Goal: Information Seeking & Learning: Learn about a topic

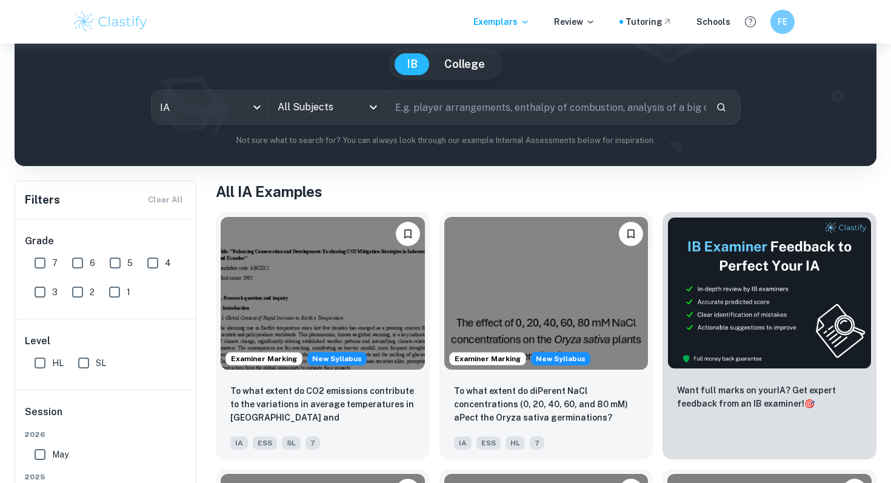
scroll to position [118, 0]
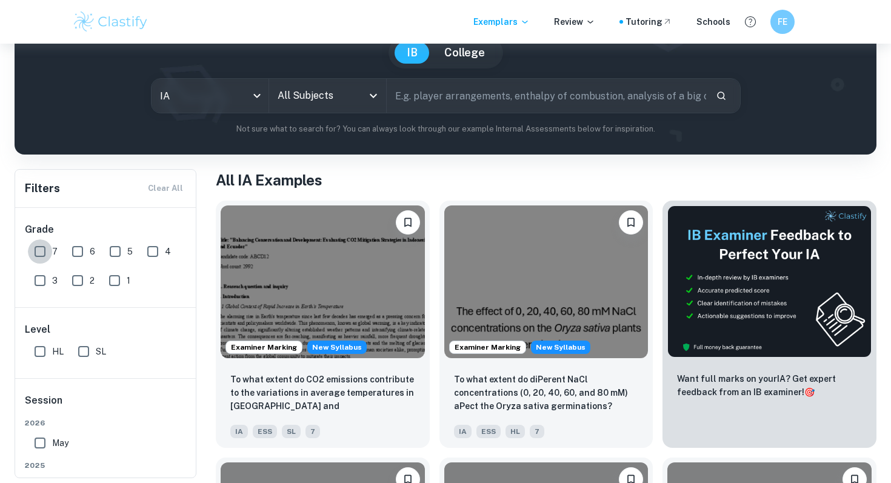
click at [42, 251] on input "7" at bounding box center [40, 251] width 24 height 24
checkbox input "true"
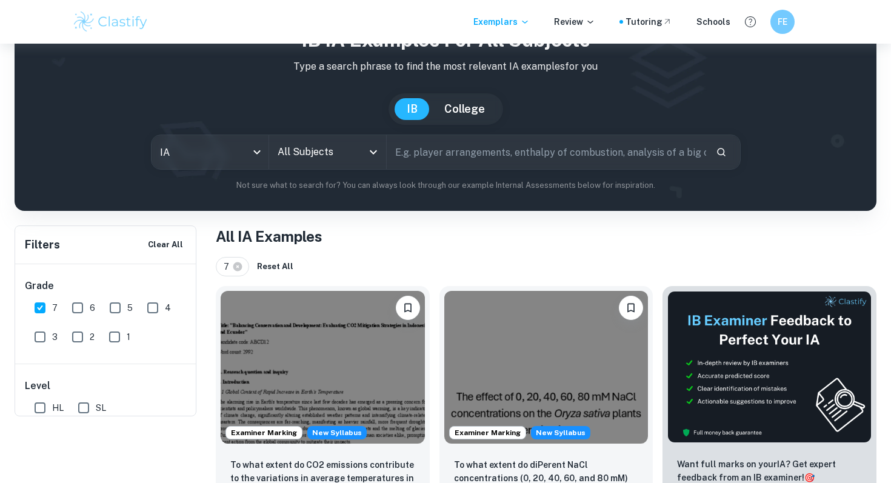
scroll to position [0, 0]
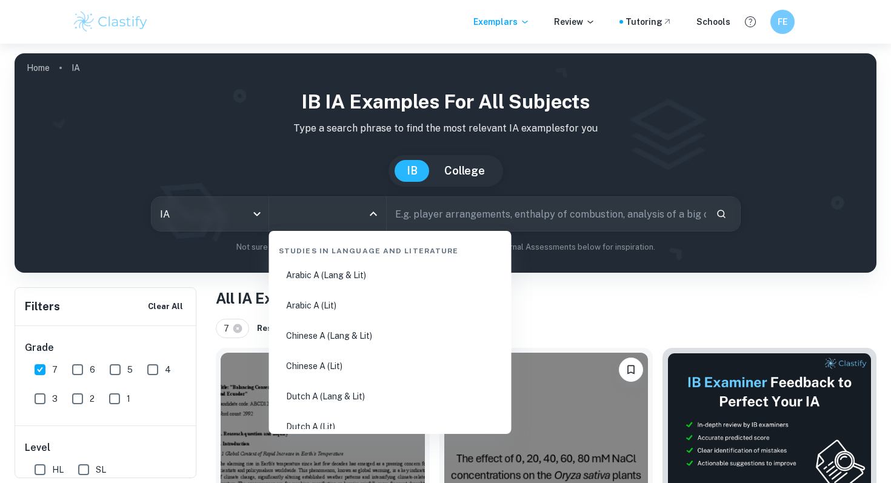
click at [320, 223] on input "All Subjects" at bounding box center [319, 214] width 88 height 23
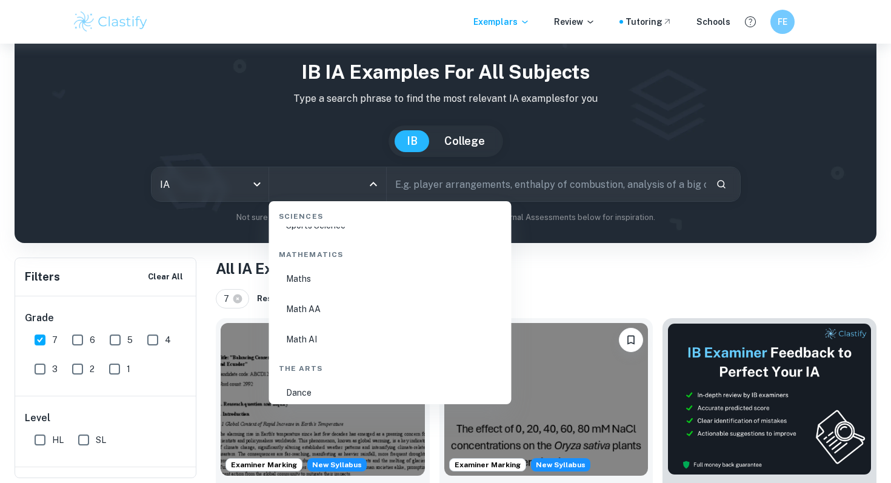
scroll to position [2061, 0]
click at [334, 307] on li "Math AA" at bounding box center [390, 308] width 233 height 28
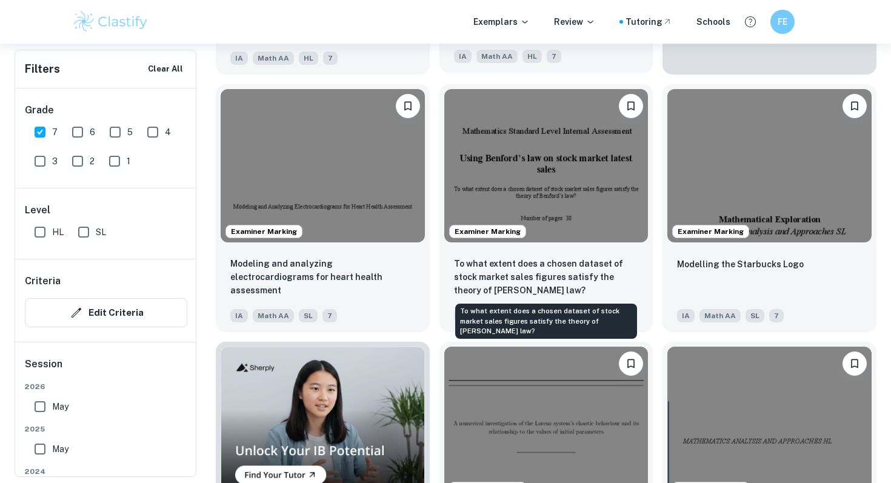
scroll to position [635, 0]
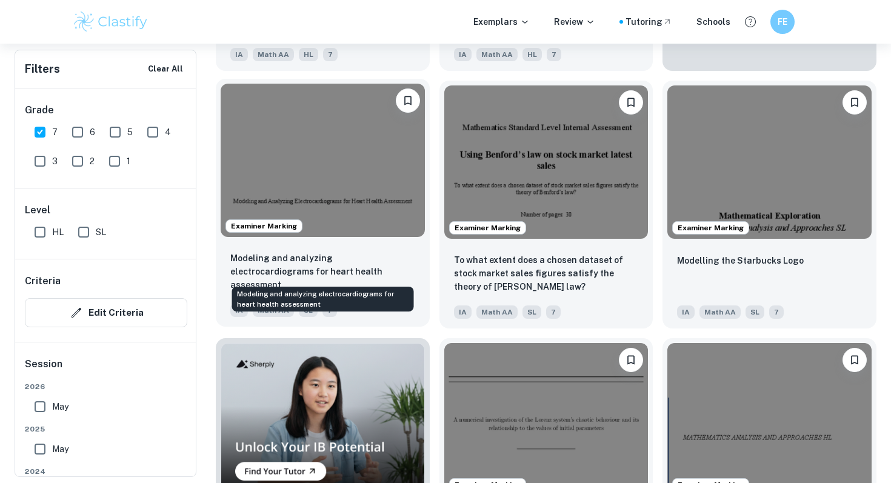
click at [319, 267] on p "Modeling and analyzing electrocardiograms for heart health assessment" at bounding box center [322, 272] width 185 height 40
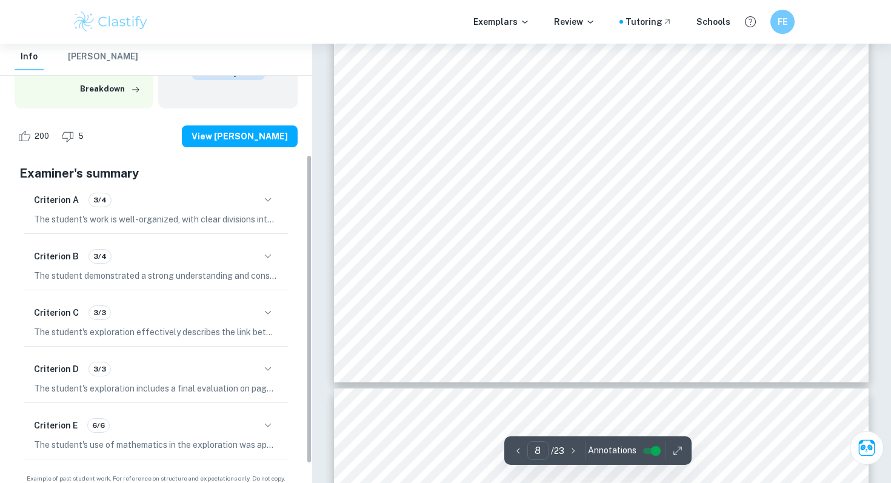
scroll to position [184, 0]
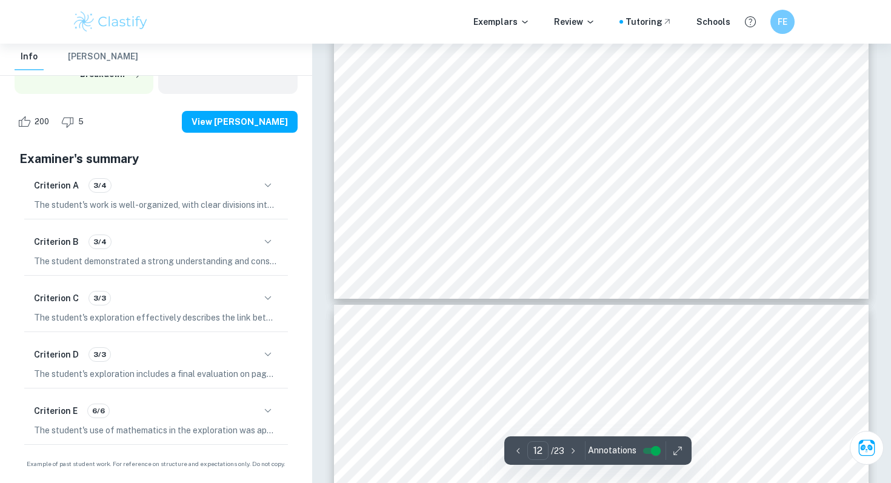
type input "13"
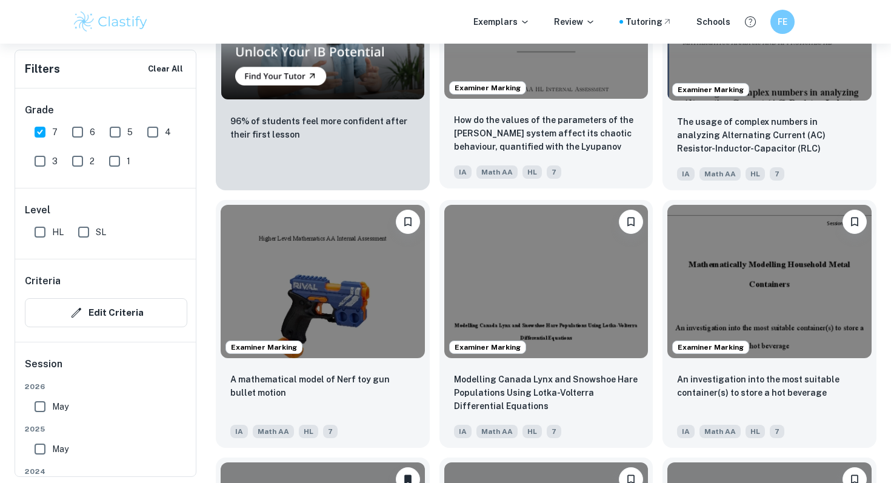
scroll to position [1031, 0]
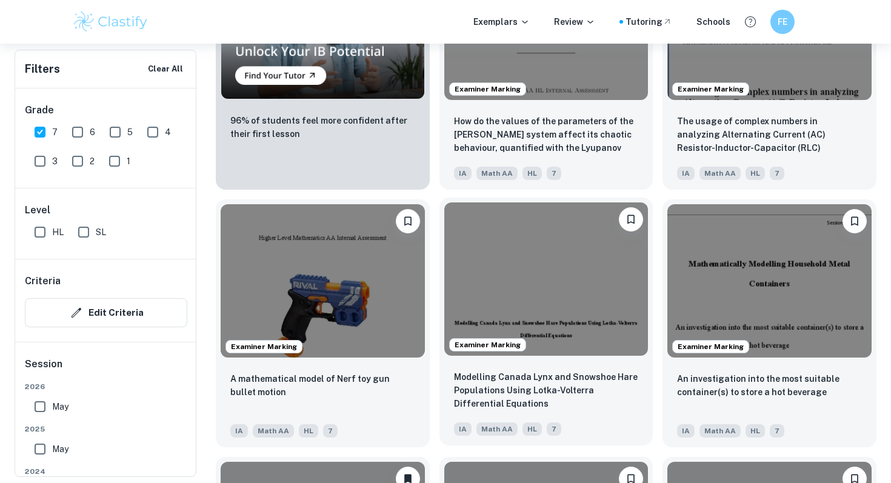
click at [579, 277] on img at bounding box center [546, 279] width 204 height 153
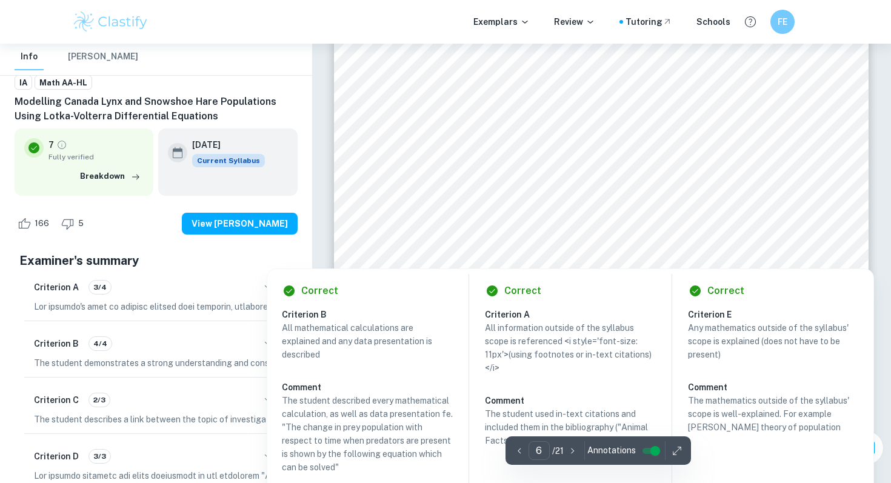
scroll to position [3785, 0]
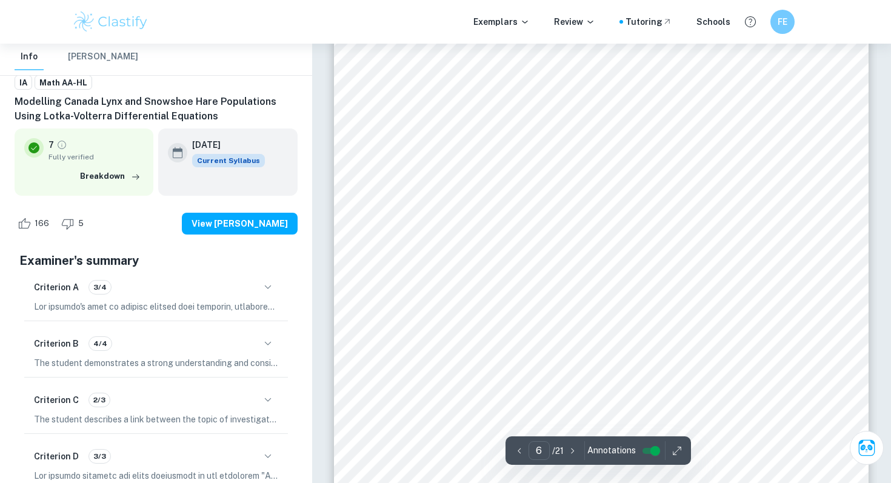
click at [334, 176] on div "5 In this case, C is the constant of integration. We can take the constant and …" at bounding box center [601, 192] width 535 height 692
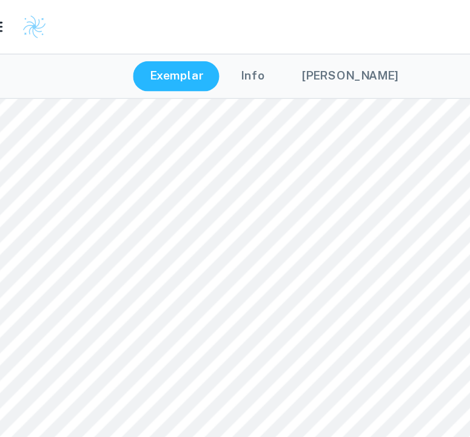
scroll to position [2069, 0]
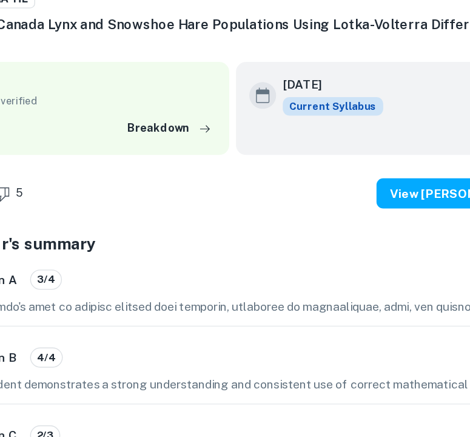
type input "16"
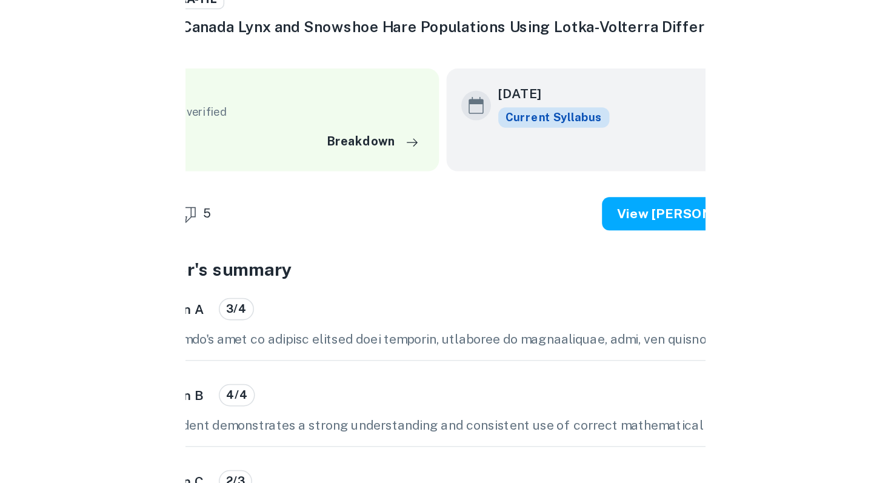
scroll to position [10481, 0]
